Goal: Book appointment/travel/reservation

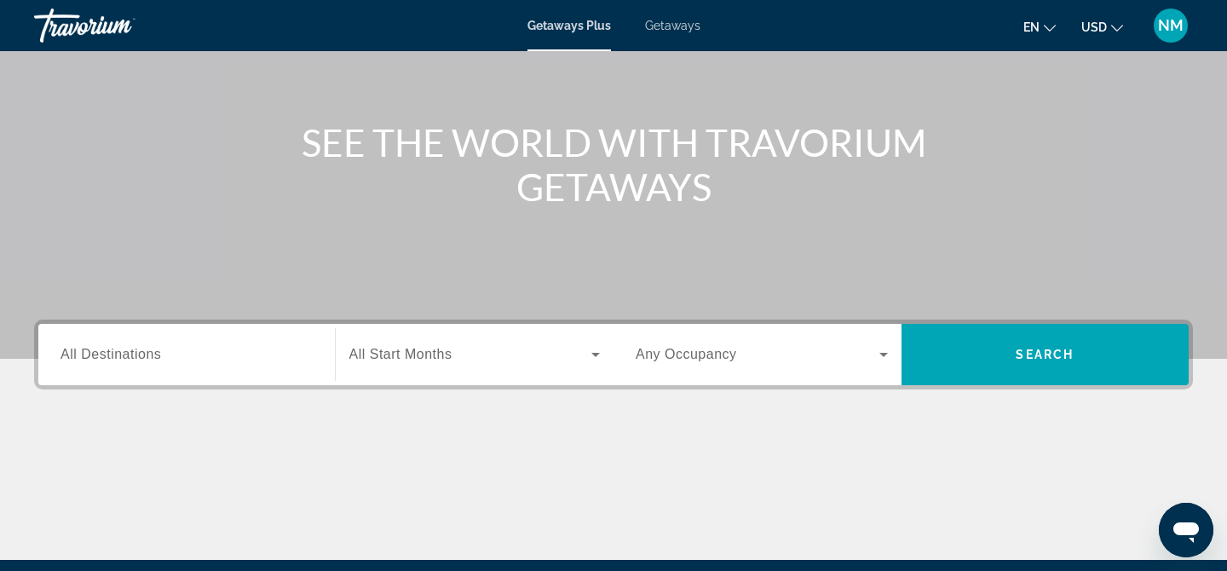
scroll to position [152, 0]
click at [1107, 23] on button "USD USD ($) MXN (Mex$) CAD (Can$) GBP (£) EUR (€) AUD (A$) NZD (NZ$) CNY (CN¥)" at bounding box center [1103, 26] width 42 height 25
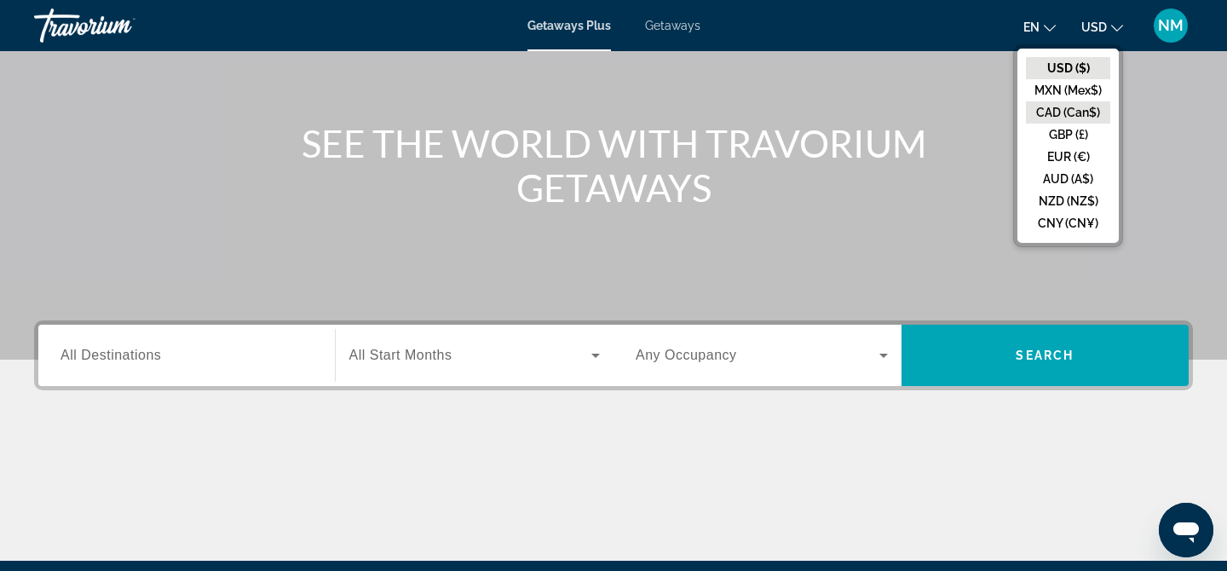
click at [1096, 110] on button "CAD (Can$)" at bounding box center [1068, 112] width 84 height 22
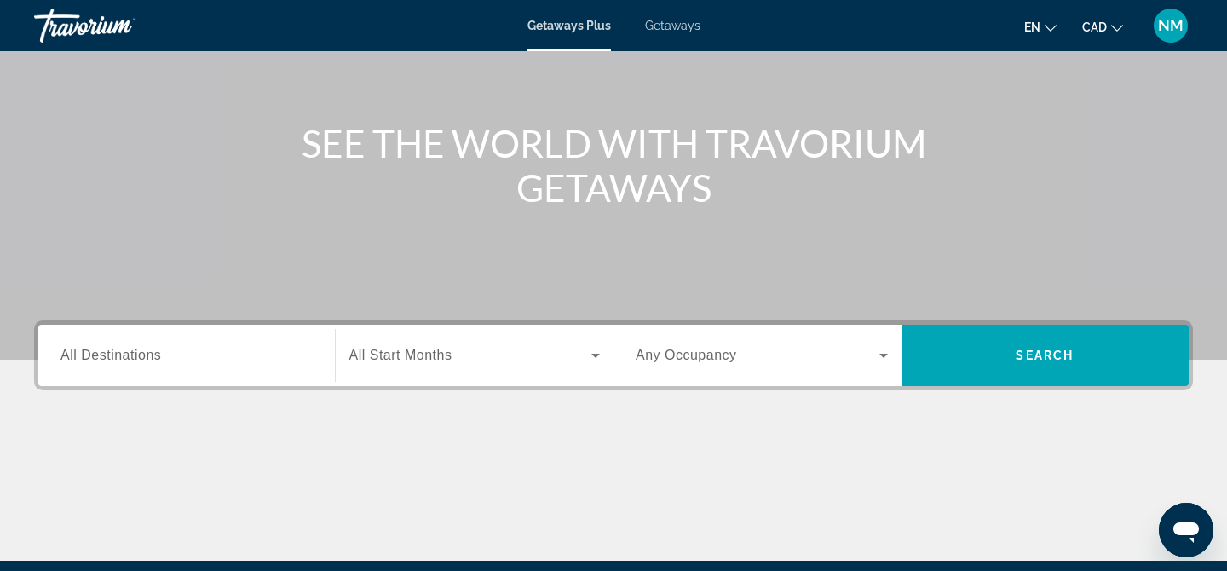
click at [124, 354] on span "All Destinations" at bounding box center [111, 355] width 101 height 14
click at [124, 354] on input "Destination All Destinations" at bounding box center [187, 356] width 252 height 20
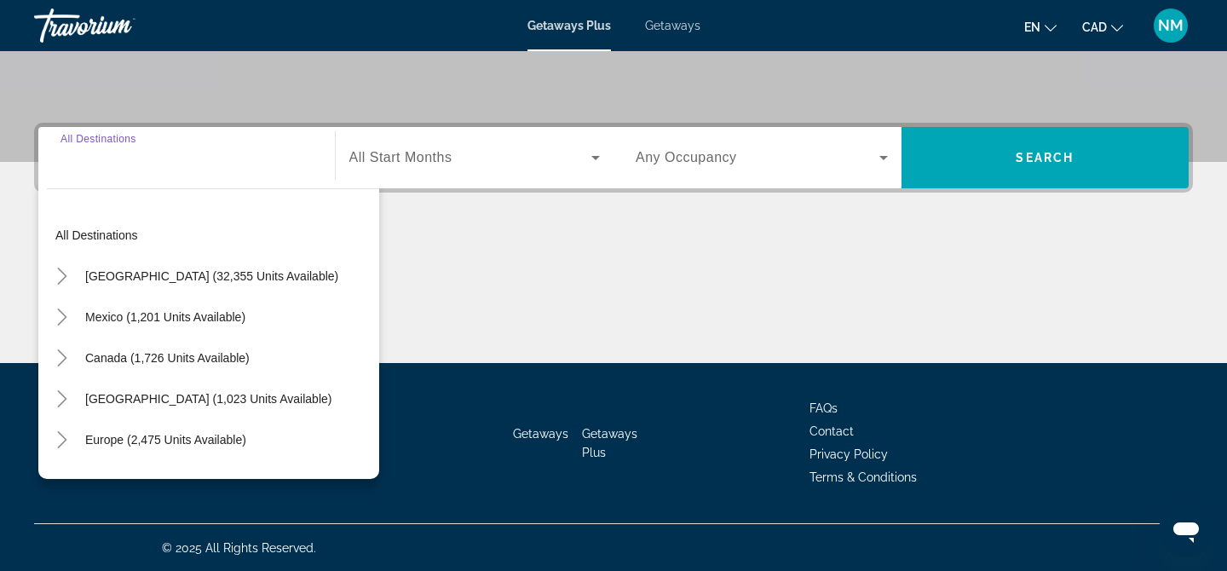
scroll to position [350, 0]
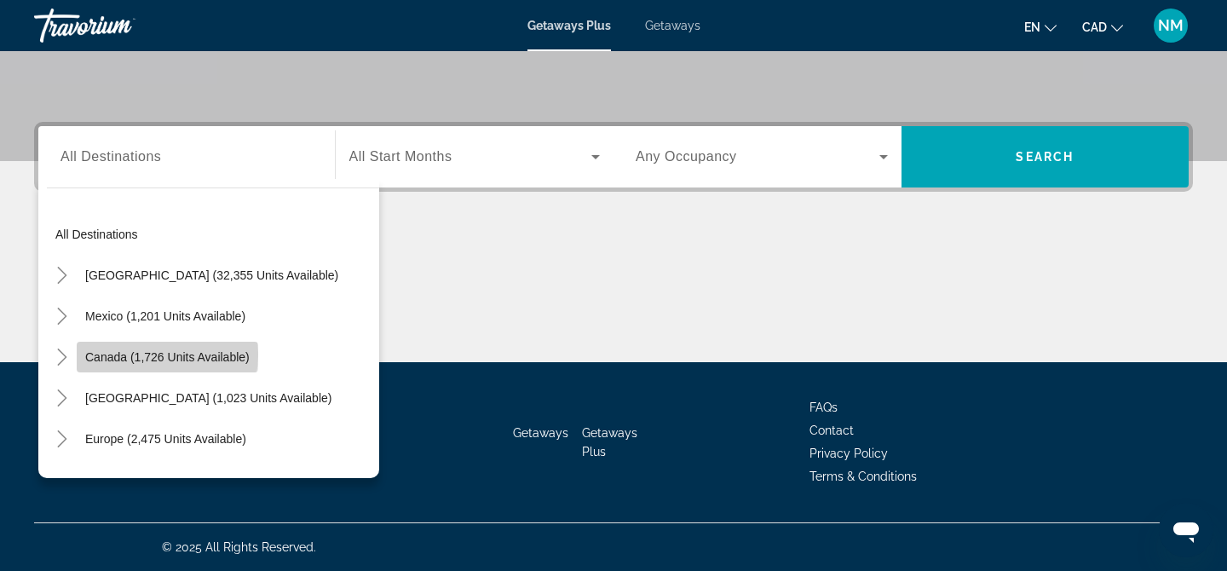
click at [150, 355] on span "Canada (1,726 units available)" at bounding box center [167, 357] width 164 height 14
type input "**********"
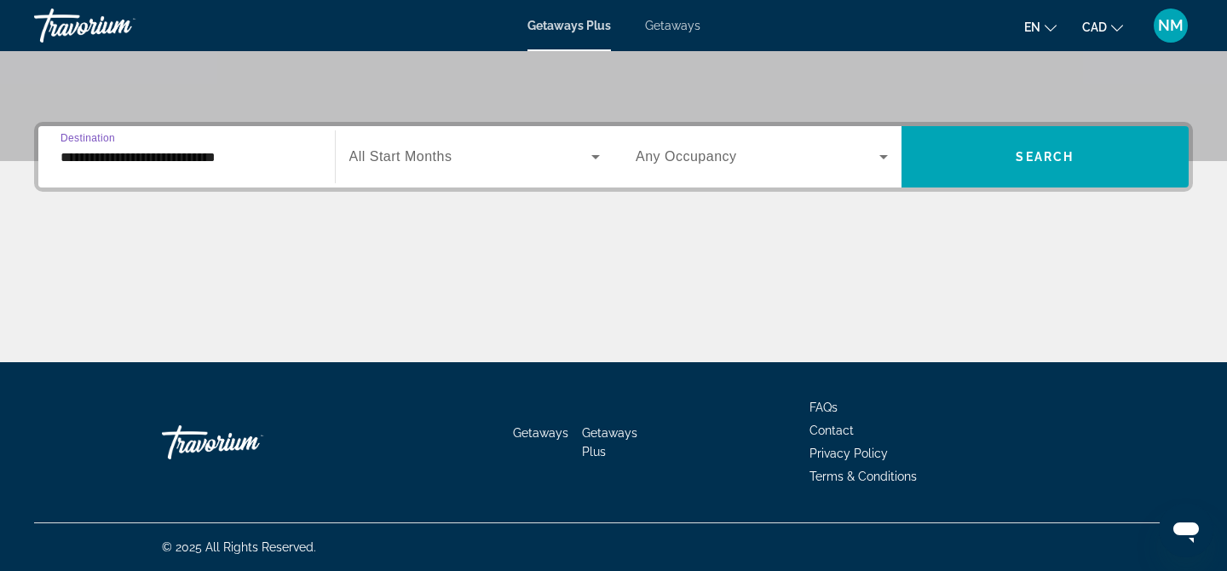
click at [534, 164] on span "Search widget" at bounding box center [470, 157] width 243 height 20
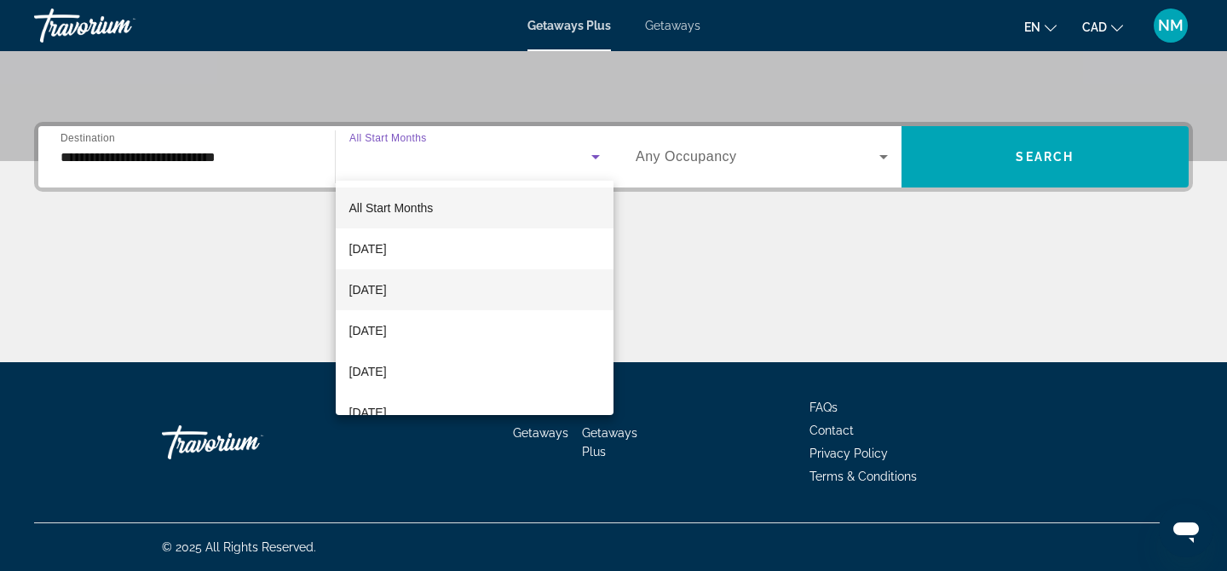
click at [384, 291] on span "[DATE]" at bounding box center [367, 290] width 37 height 20
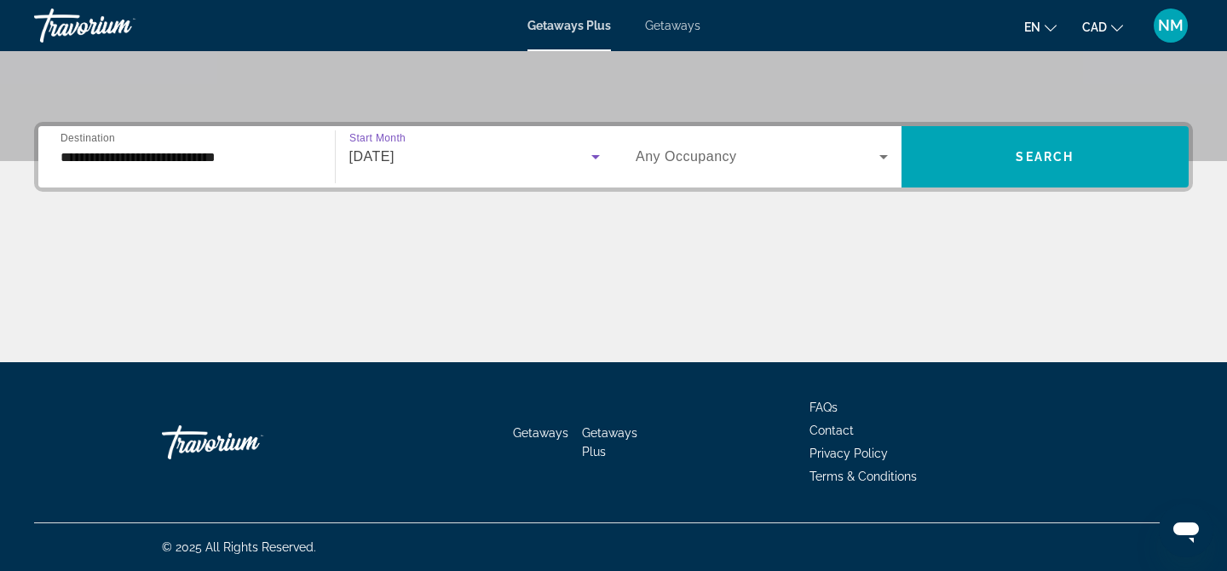
click at [759, 158] on span "Search widget" at bounding box center [758, 157] width 244 height 20
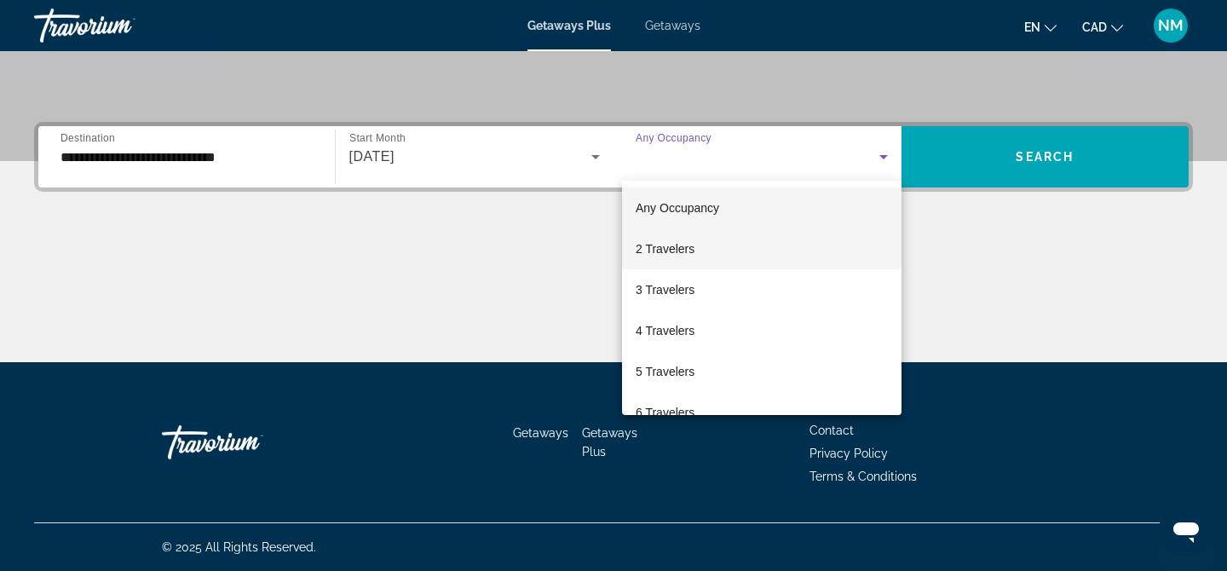
click at [700, 251] on mat-option "2 Travelers" at bounding box center [762, 248] width 280 height 41
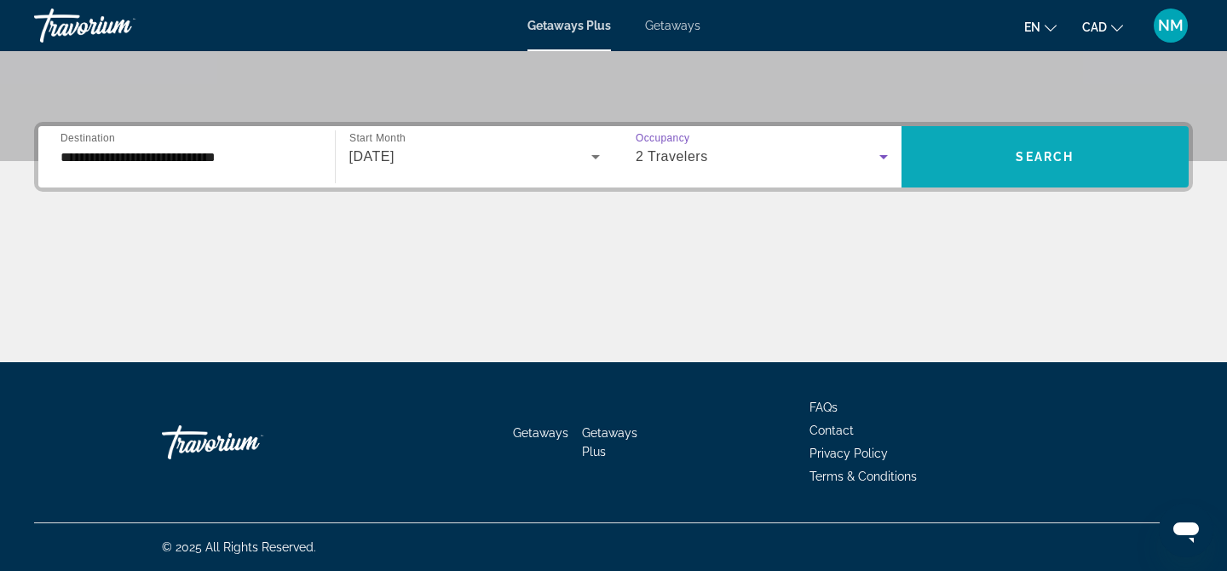
click at [1071, 137] on span "Search widget" at bounding box center [1046, 156] width 288 height 41
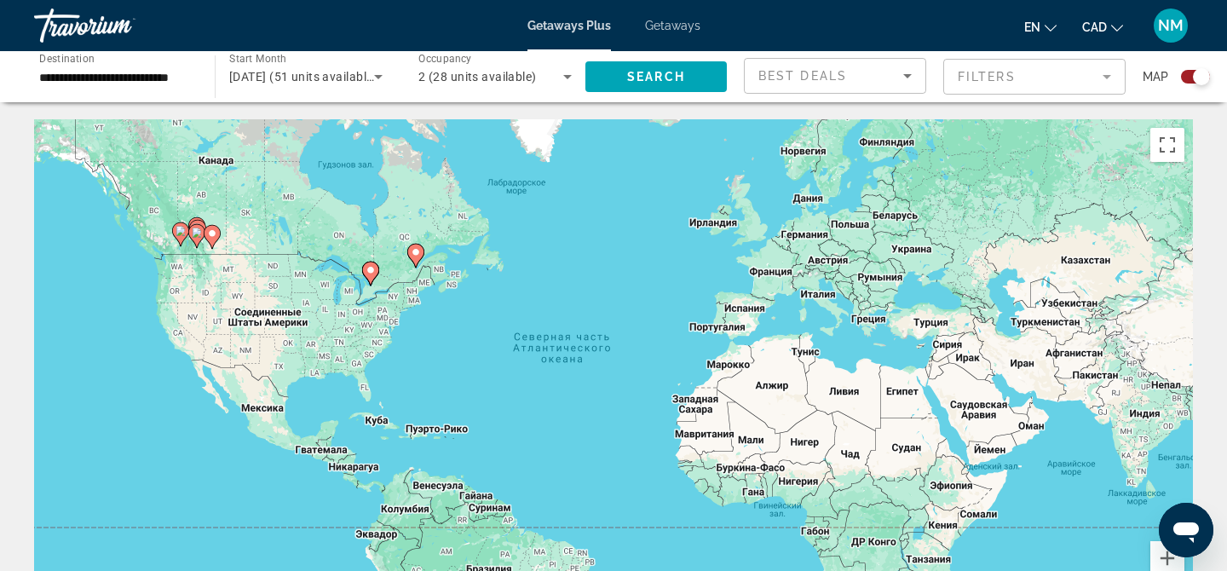
click at [208, 228] on icon "Main content" at bounding box center [212, 237] width 15 height 22
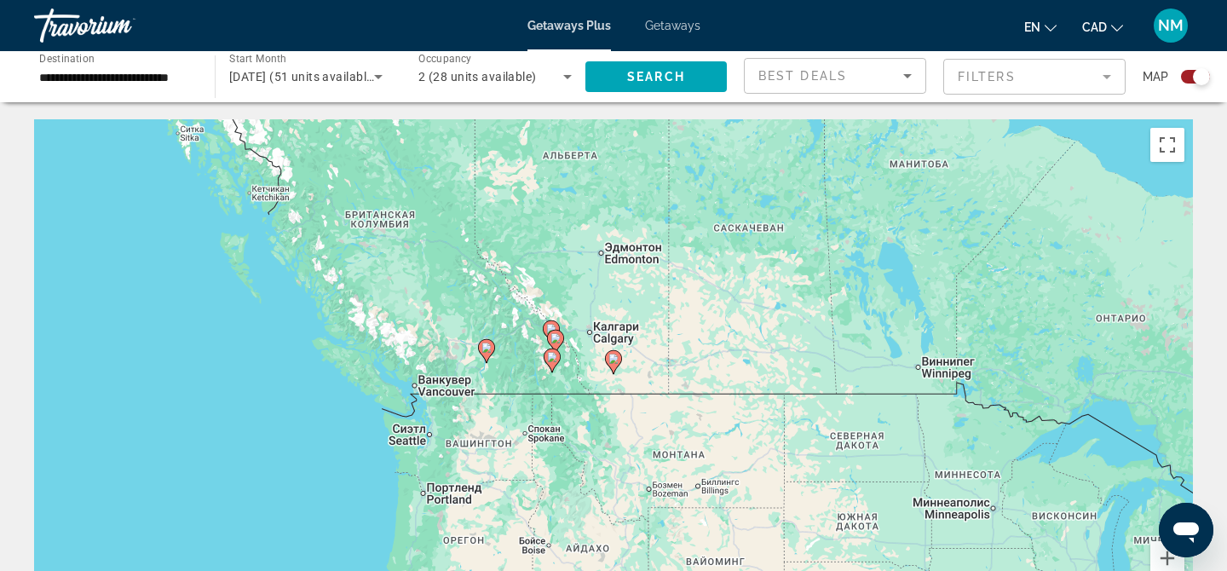
click at [555, 360] on image "Main content" at bounding box center [552, 357] width 10 height 10
type input "**********"
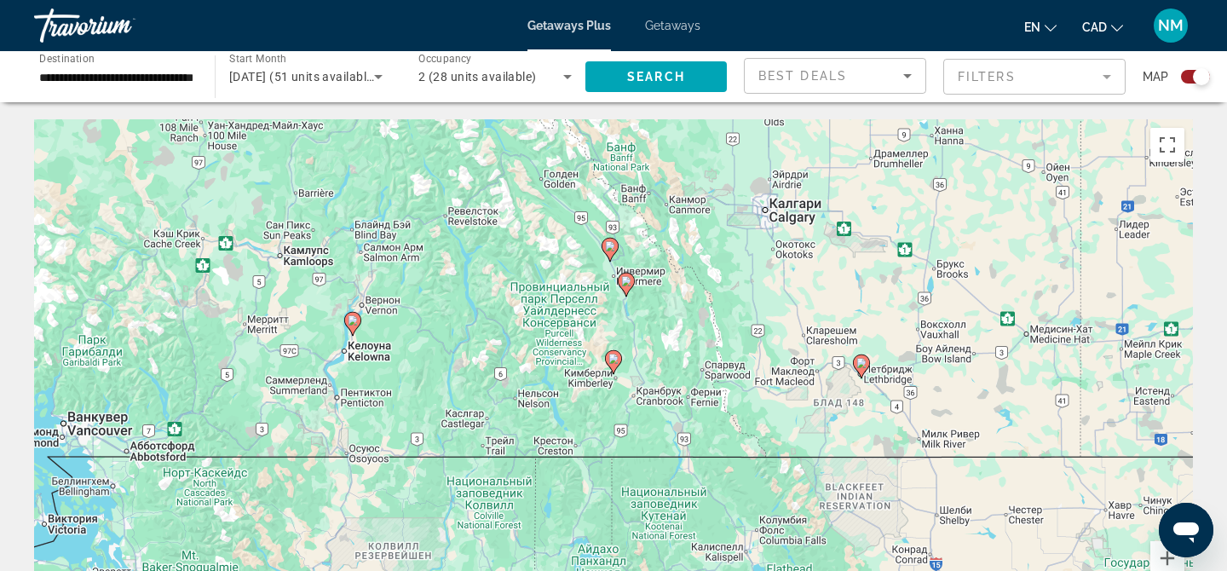
click at [354, 322] on image "Main content" at bounding box center [353, 320] width 10 height 10
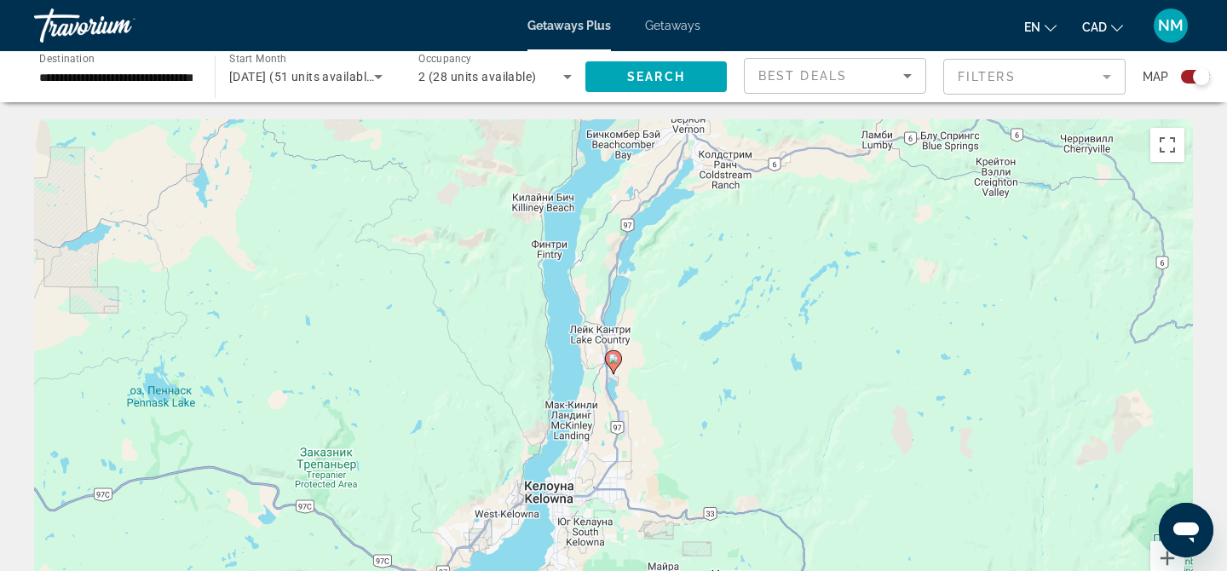
click at [612, 357] on image "Main content" at bounding box center [614, 359] width 10 height 10
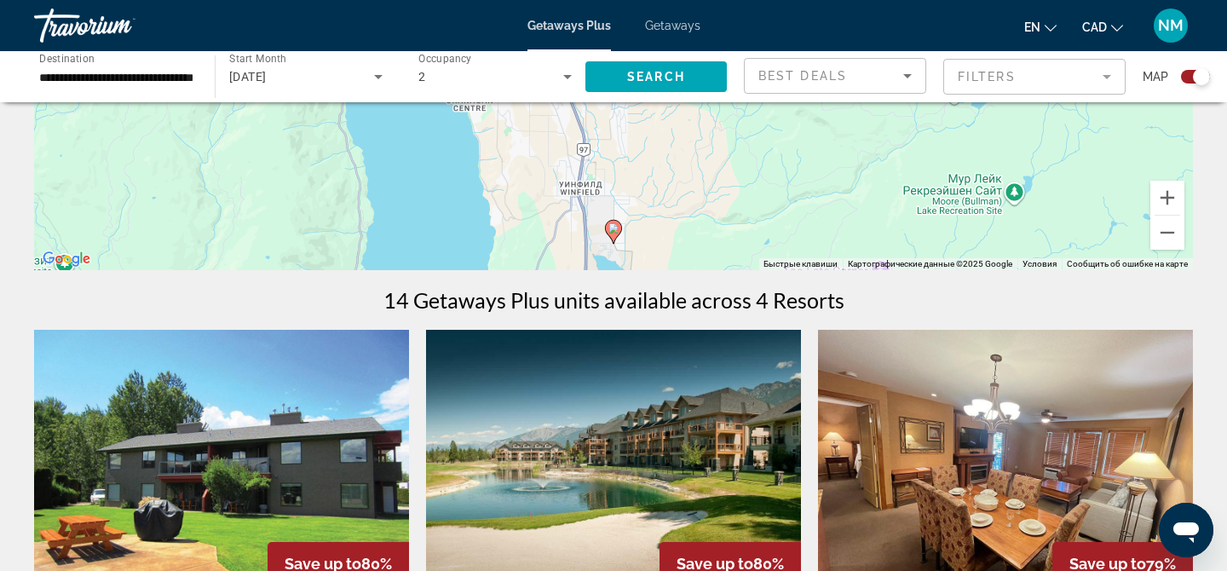
scroll to position [366, 0]
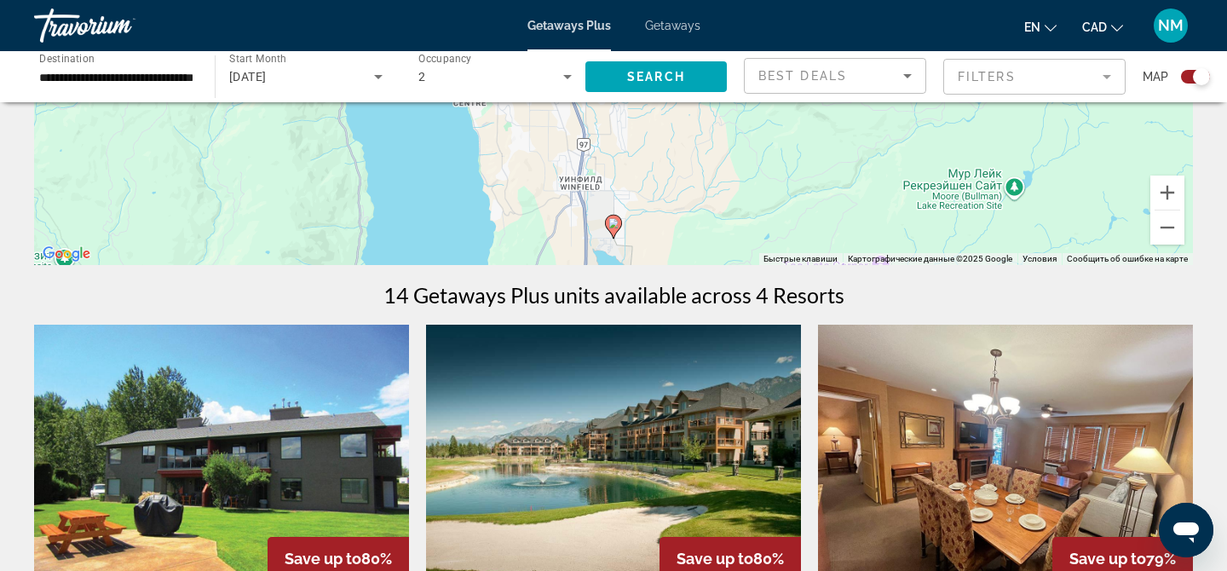
click at [614, 218] on image "Main content" at bounding box center [614, 223] width 10 height 10
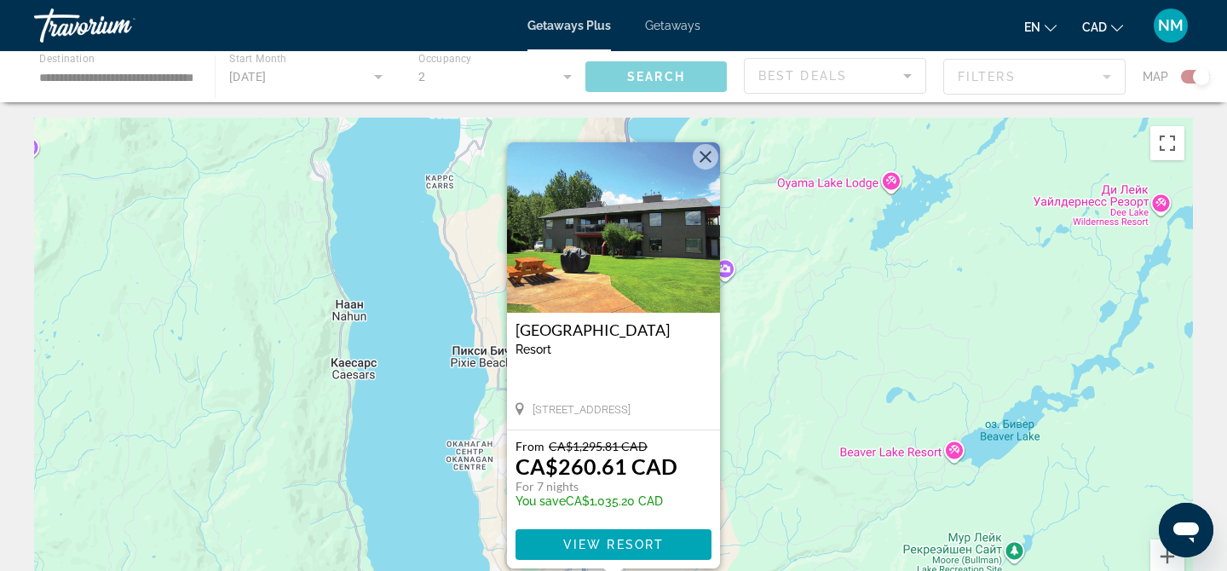
scroll to position [0, 0]
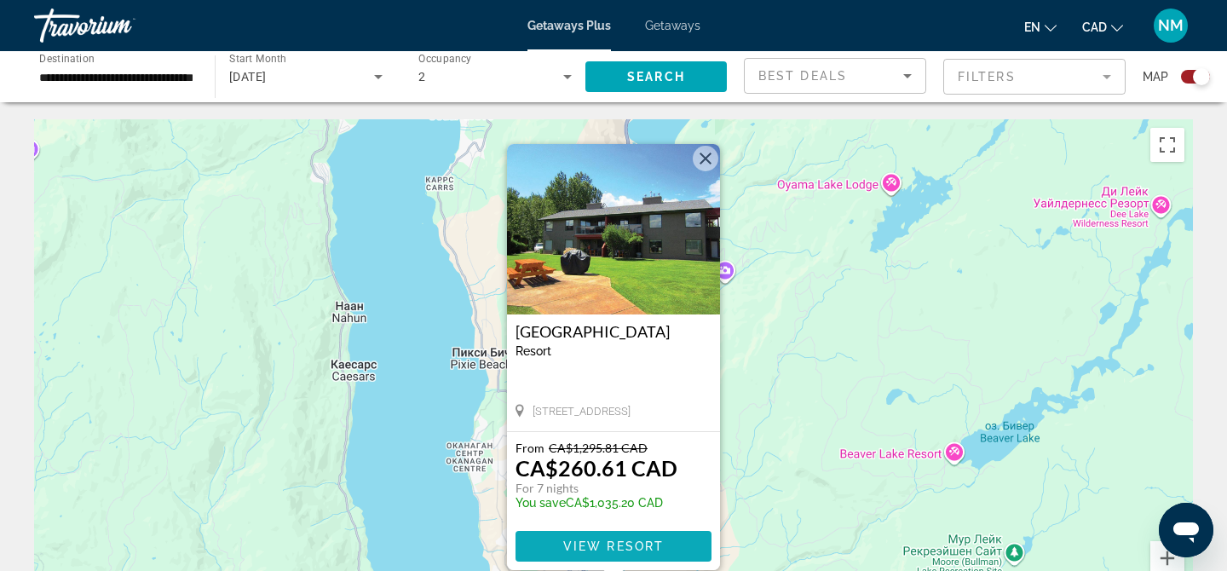
click at [637, 548] on span "View Resort" at bounding box center [613, 546] width 101 height 14
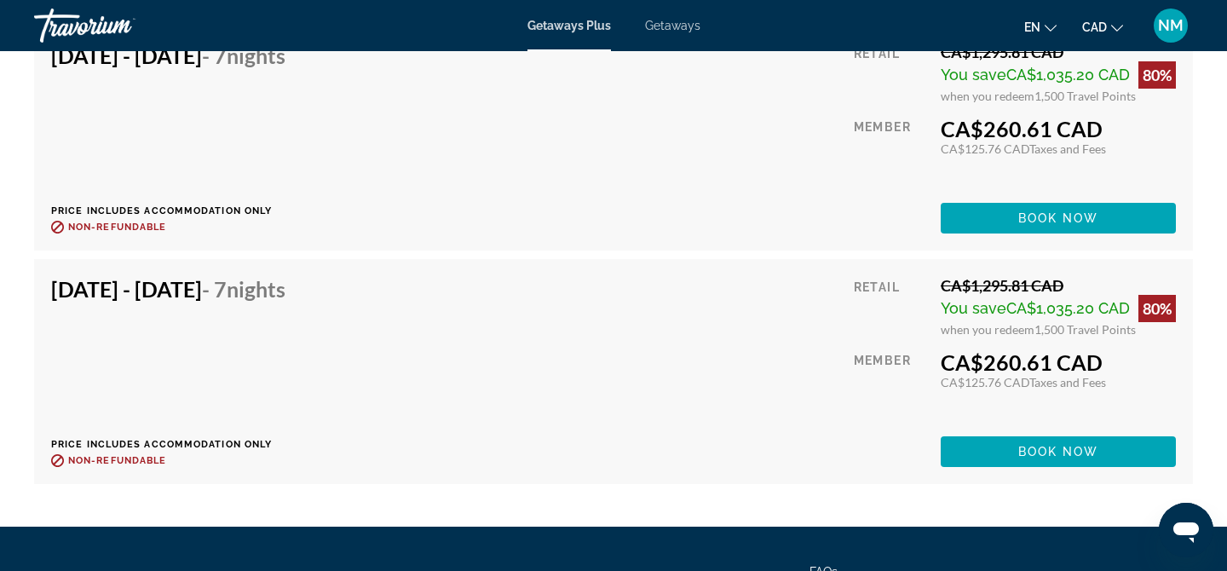
scroll to position [3438, 0]
